Goal: Task Accomplishment & Management: Complete application form

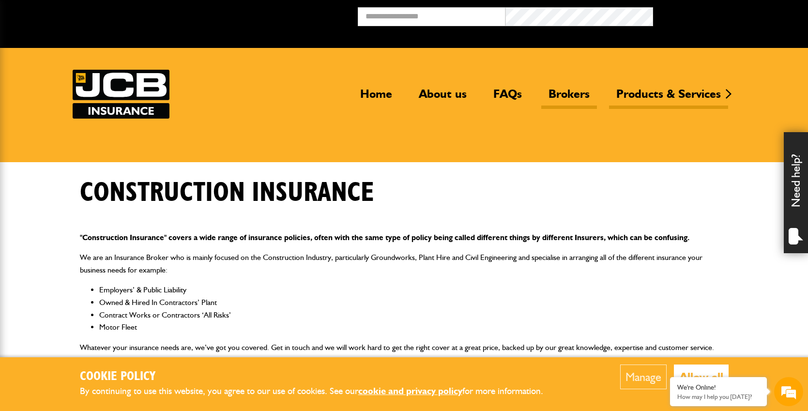
click at [577, 96] on link "Brokers" at bounding box center [569, 98] width 56 height 22
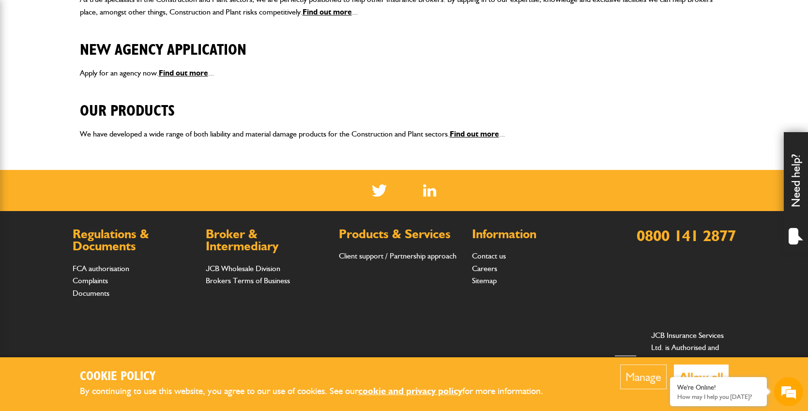
scroll to position [352, 0]
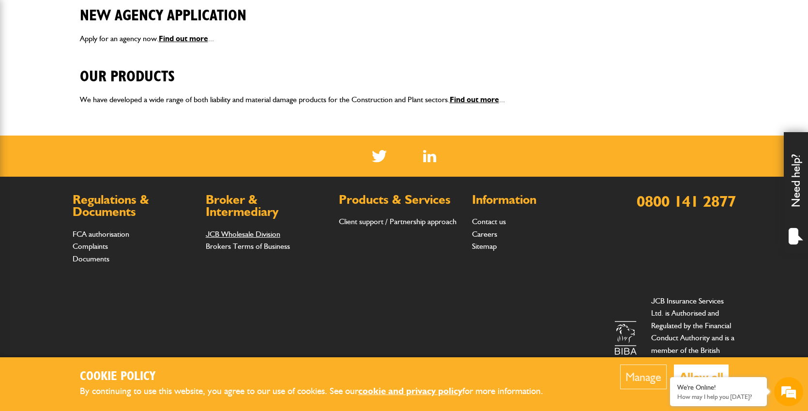
click at [251, 231] on link "JCB Wholesale Division" at bounding box center [243, 234] width 75 height 9
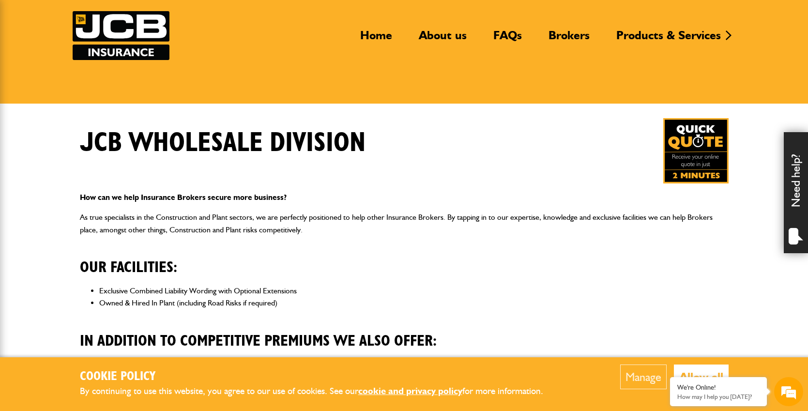
scroll to position [130, 0]
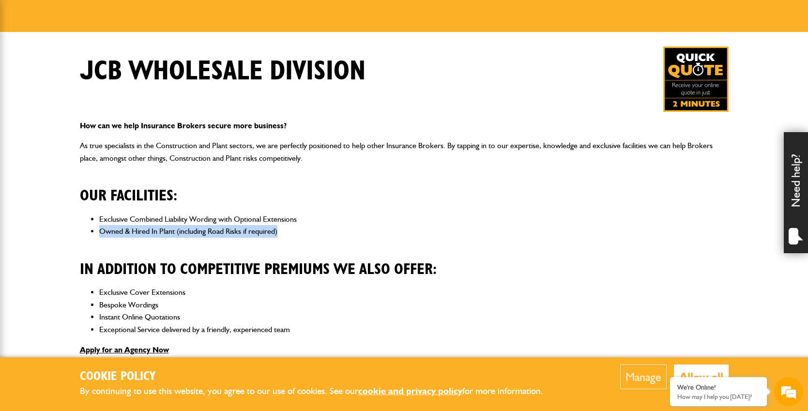
drag, startPoint x: 299, startPoint y: 228, endPoint x: 87, endPoint y: 236, distance: 211.8
click at [87, 236] on ul "Exclusive Combined Liability Wording with Optional Extensions Owned & Hired In …" at bounding box center [404, 225] width 649 height 25
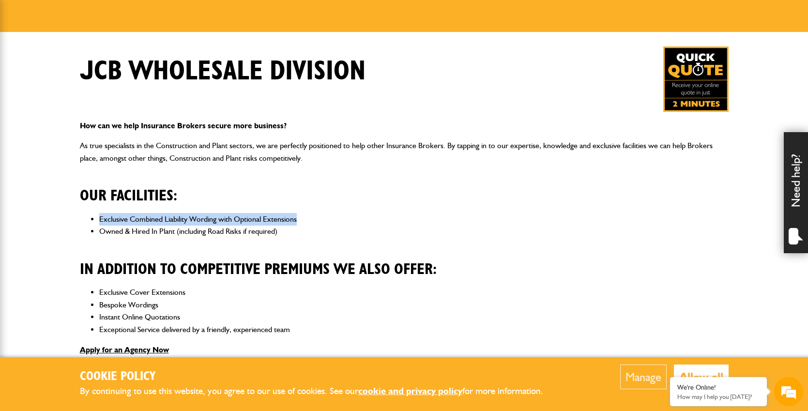
drag, startPoint x: 319, startPoint y: 220, endPoint x: 71, endPoint y: 223, distance: 247.5
click at [71, 223] on body "Cookie Policy By continuing to use this website, you agree to our use of cookie…" at bounding box center [404, 300] width 808 height 860
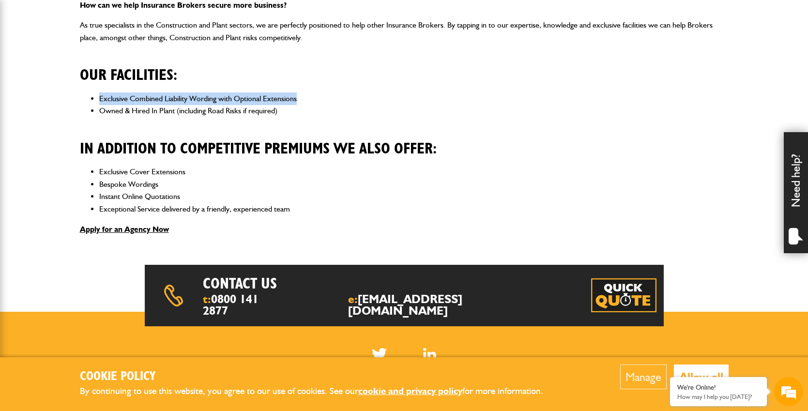
scroll to position [345, 0]
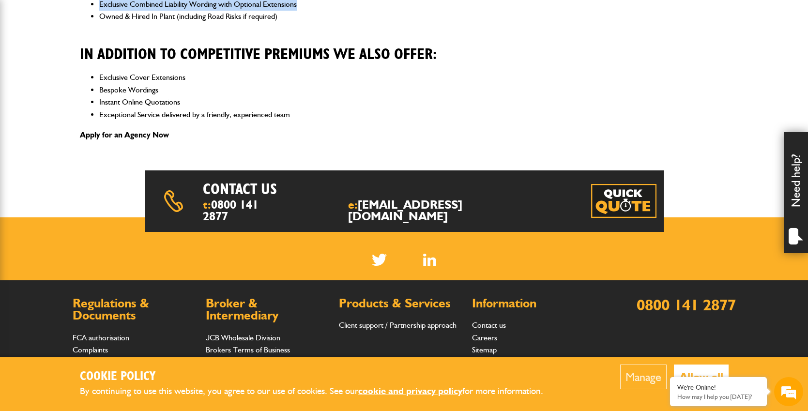
click at [138, 134] on link "Apply for an Agency Now" at bounding box center [124, 134] width 89 height 9
